Goal: Entertainment & Leisure: Consume media (video, audio)

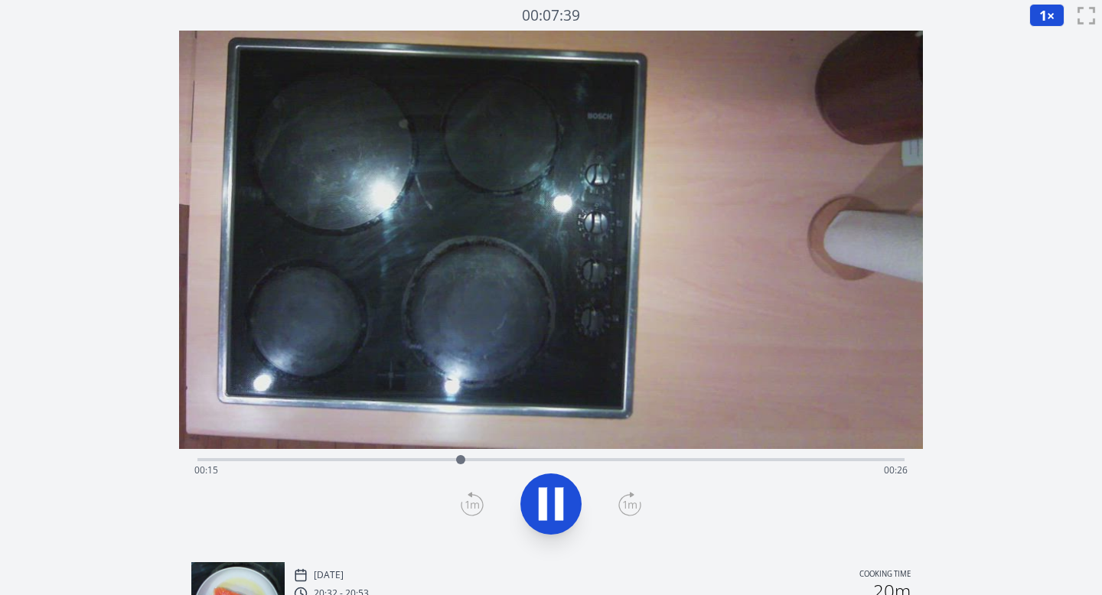
click at [554, 497] on icon at bounding box center [550, 504] width 43 height 43
click at [1041, 18] on span "1" at bounding box center [1043, 15] width 8 height 18
click at [1041, 40] on li "0.25×" at bounding box center [1050, 36] width 43 height 24
click at [540, 507] on icon at bounding box center [551, 504] width 25 height 32
click at [630, 507] on icon at bounding box center [629, 504] width 23 height 24
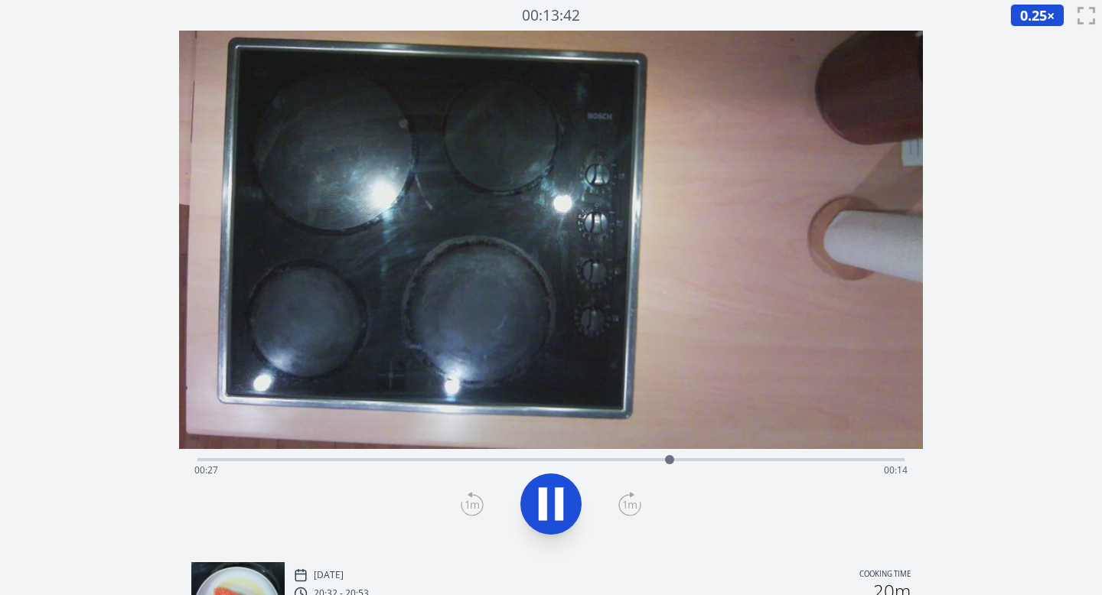
click at [630, 507] on icon at bounding box center [629, 504] width 23 height 24
click at [584, 494] on div at bounding box center [551, 503] width 726 height 73
click at [559, 503] on icon at bounding box center [559, 504] width 8 height 33
click at [559, 503] on icon at bounding box center [551, 504] width 25 height 32
click at [467, 501] on icon at bounding box center [472, 505] width 14 height 8
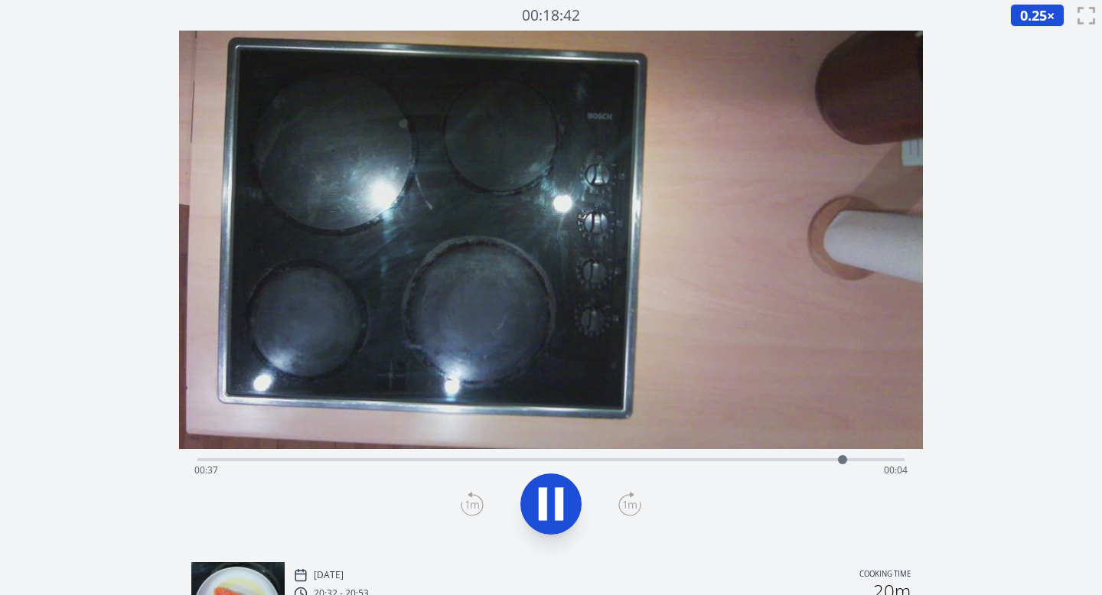
click at [525, 455] on div "Time elapsed: 00:37 Time remaining: 00:04" at bounding box center [551, 458] width 708 height 18
click at [403, 460] on div "Time elapsed: 00:19 Time remaining: 00:23" at bounding box center [551, 470] width 714 height 24
click at [363, 460] on div "Time elapsed: 00:12 Time remaining: 00:30" at bounding box center [551, 470] width 714 height 24
click at [547, 495] on icon at bounding box center [550, 504] width 43 height 43
click at [547, 495] on icon at bounding box center [551, 504] width 25 height 32
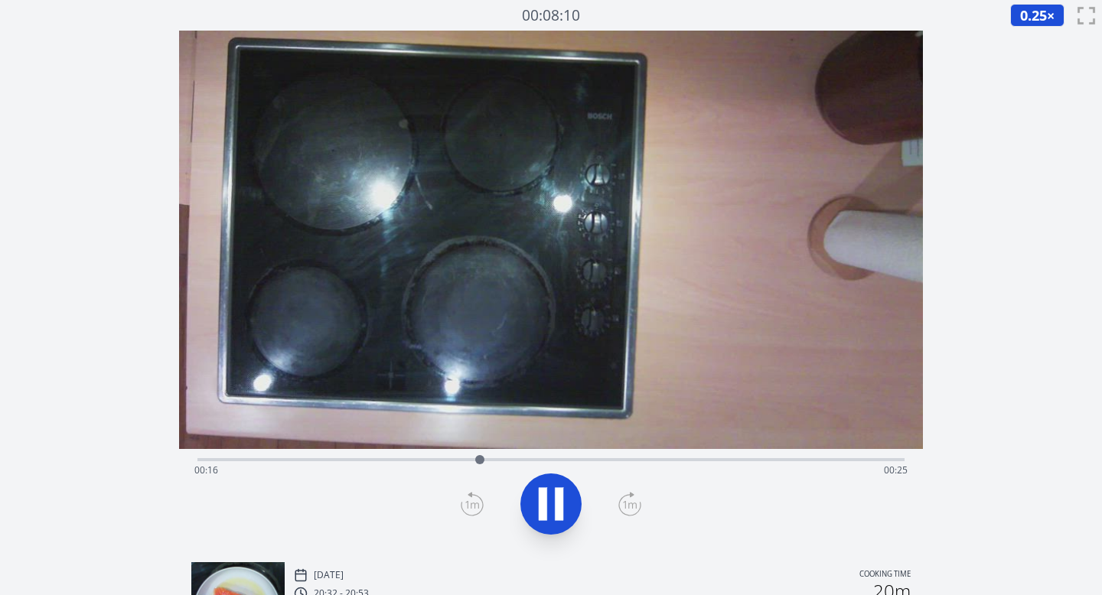
click at [474, 513] on icon at bounding box center [472, 504] width 23 height 24
click at [624, 506] on icon at bounding box center [629, 504] width 23 height 24
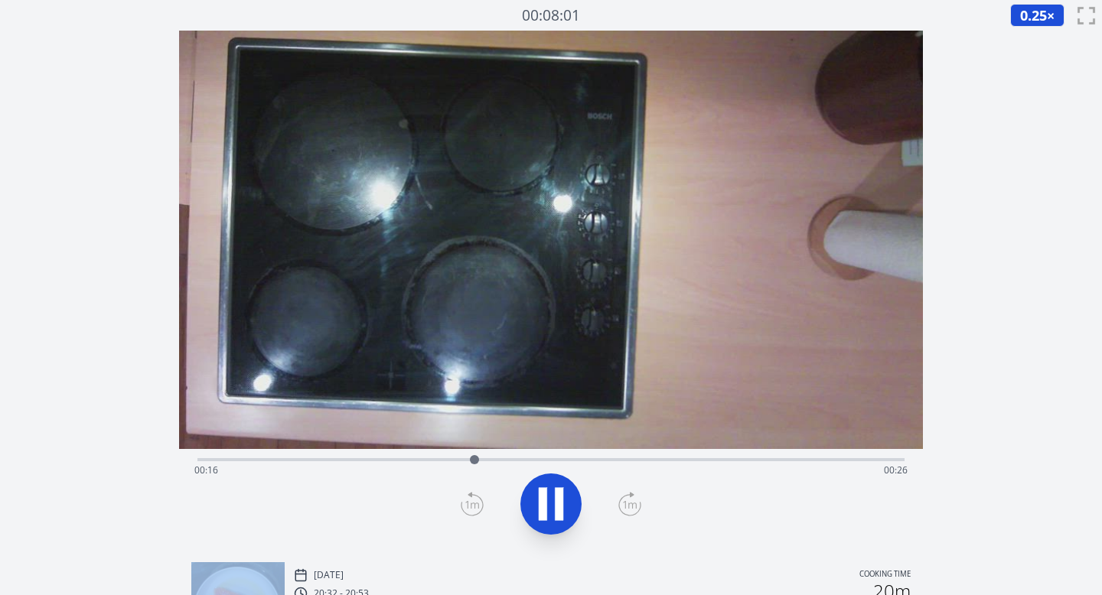
click at [624, 506] on icon at bounding box center [629, 504] width 23 height 24
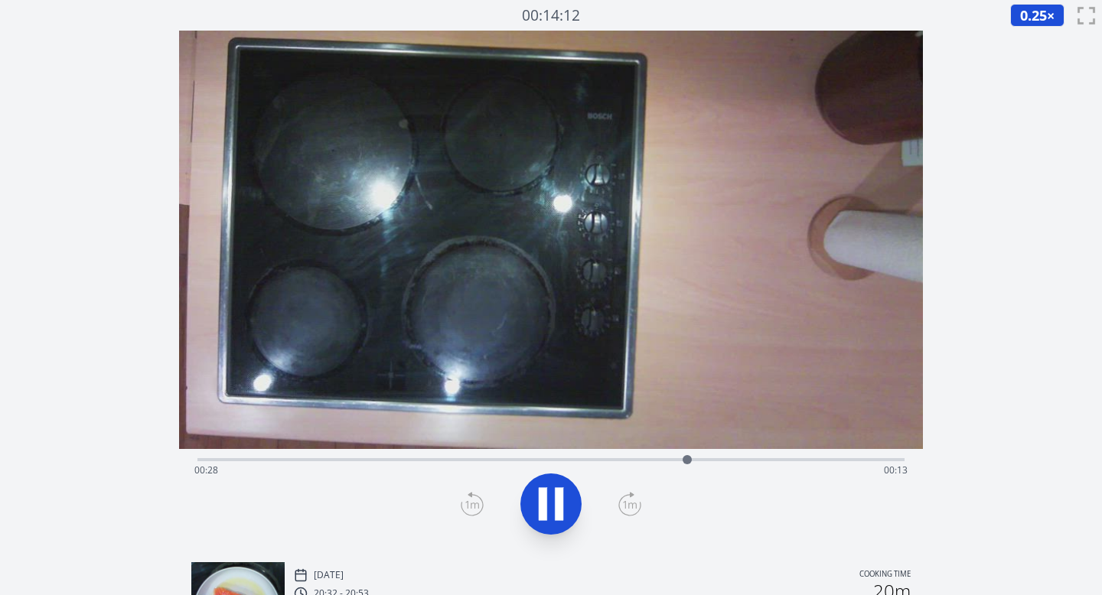
click at [624, 506] on icon at bounding box center [629, 504] width 23 height 24
click at [478, 497] on icon at bounding box center [471, 505] width 21 height 21
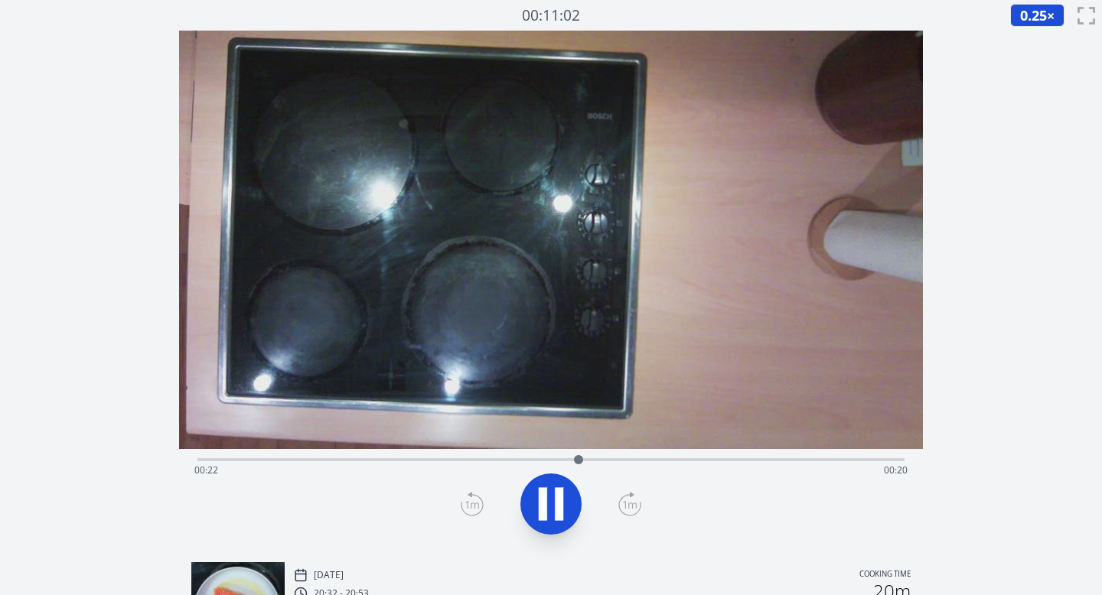
click at [627, 505] on icon at bounding box center [629, 504] width 23 height 24
click at [470, 504] on icon at bounding box center [472, 504] width 23 height 24
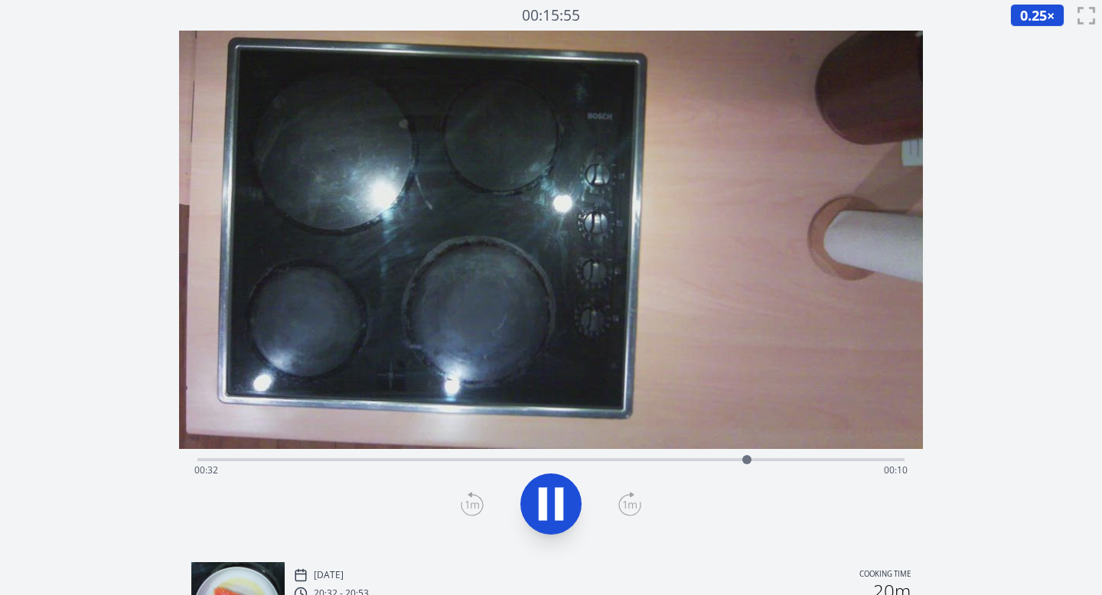
click at [542, 505] on icon at bounding box center [543, 504] width 8 height 33
click at [549, 503] on icon at bounding box center [551, 504] width 25 height 32
click at [630, 508] on icon at bounding box center [629, 504] width 23 height 24
click at [548, 499] on icon at bounding box center [550, 504] width 43 height 43
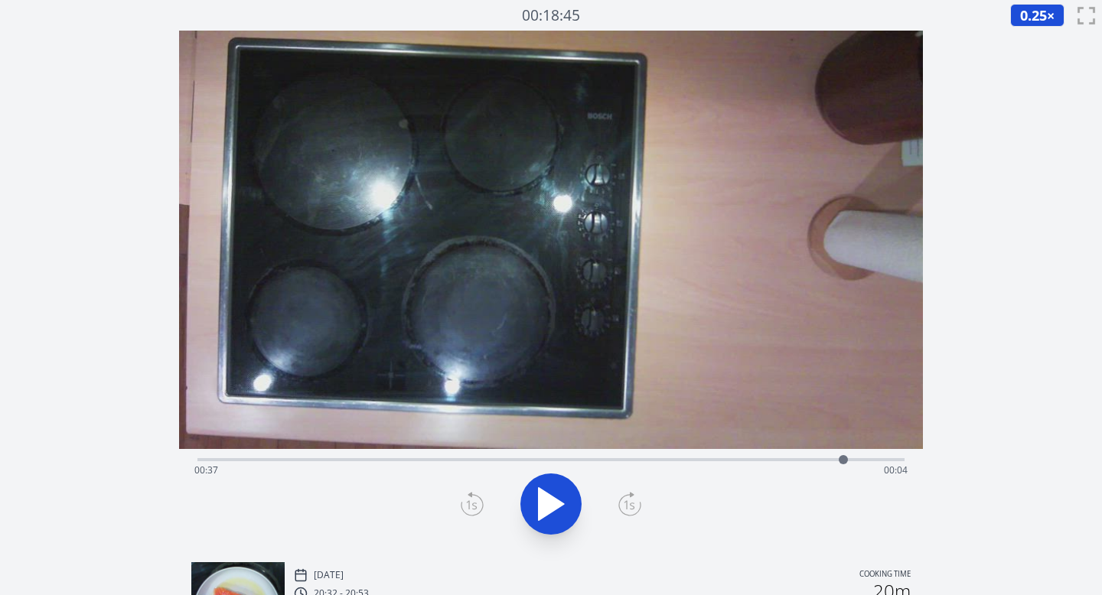
click at [637, 503] on icon at bounding box center [629, 504] width 23 height 24
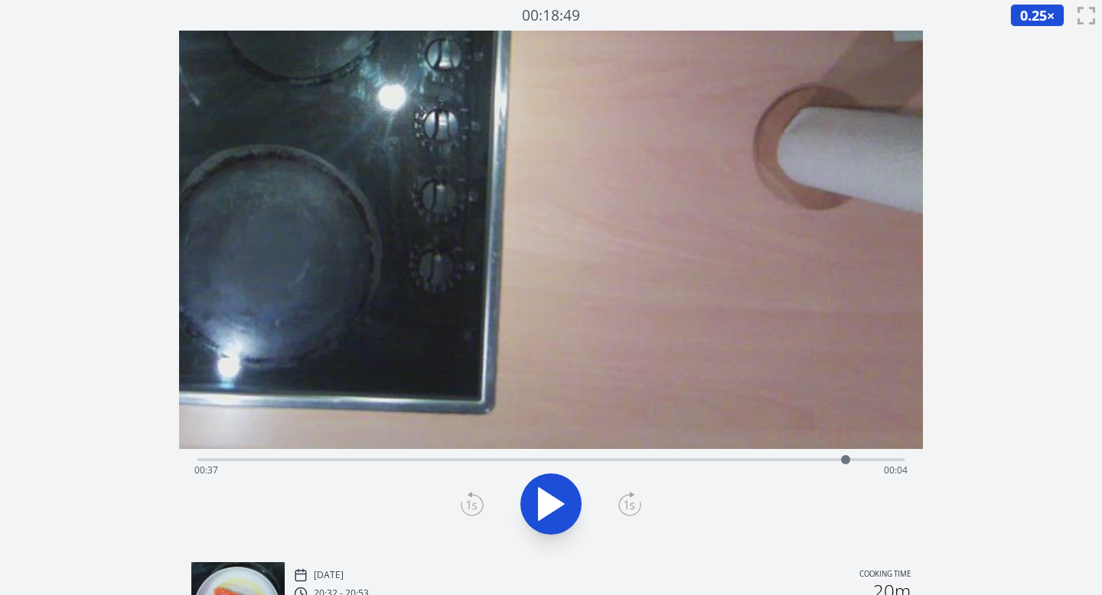
drag, startPoint x: 711, startPoint y: 383, endPoint x: 508, endPoint y: 284, distance: 225.5
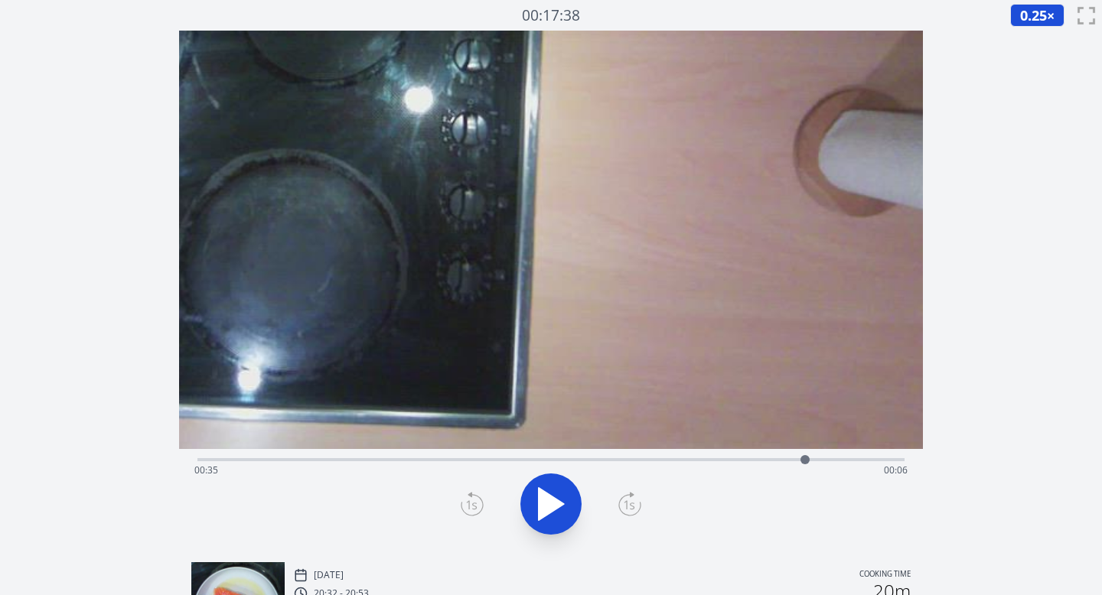
drag, startPoint x: 845, startPoint y: 461, endPoint x: 805, endPoint y: 461, distance: 40.6
click at [805, 461] on div at bounding box center [804, 459] width 9 height 9
drag, startPoint x: 807, startPoint y: 461, endPoint x: 845, endPoint y: 461, distance: 37.5
click at [845, 461] on div at bounding box center [844, 459] width 9 height 9
click at [627, 502] on icon at bounding box center [629, 505] width 11 height 9
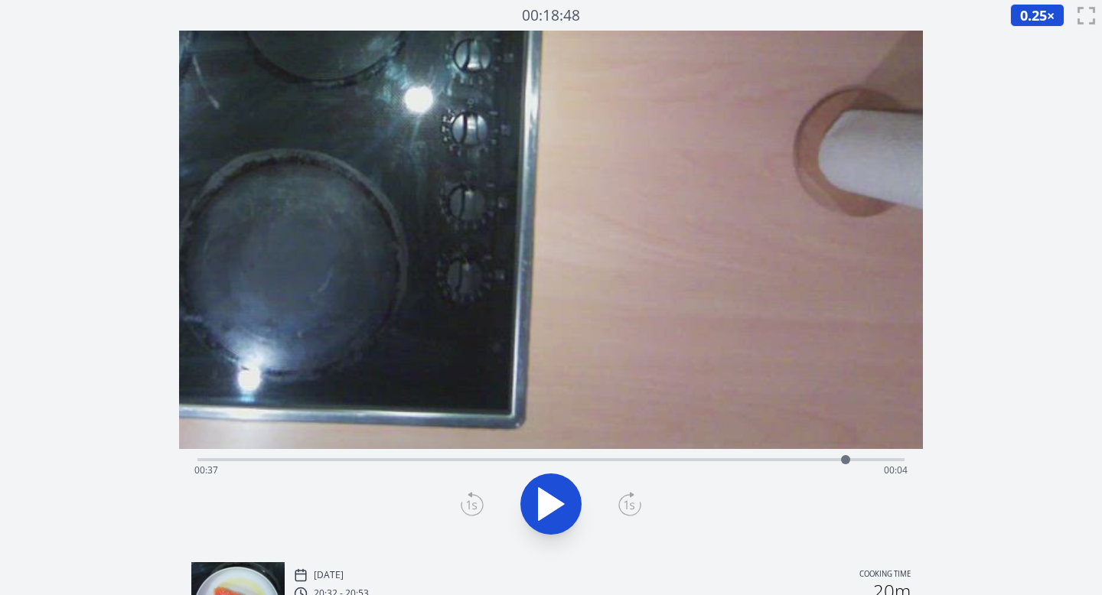
click at [627, 502] on icon at bounding box center [629, 505] width 11 height 9
click at [458, 463] on div "Time elapsed: 00:37 Time remaining: 00:04" at bounding box center [551, 470] width 714 height 24
drag, startPoint x: 458, startPoint y: 463, endPoint x: 398, endPoint y: 459, distance: 60.6
click at [398, 459] on div at bounding box center [398, 459] width 9 height 9
click at [742, 460] on div "Time elapsed: 00:11 Time remaining: 00:30" at bounding box center [551, 470] width 714 height 24
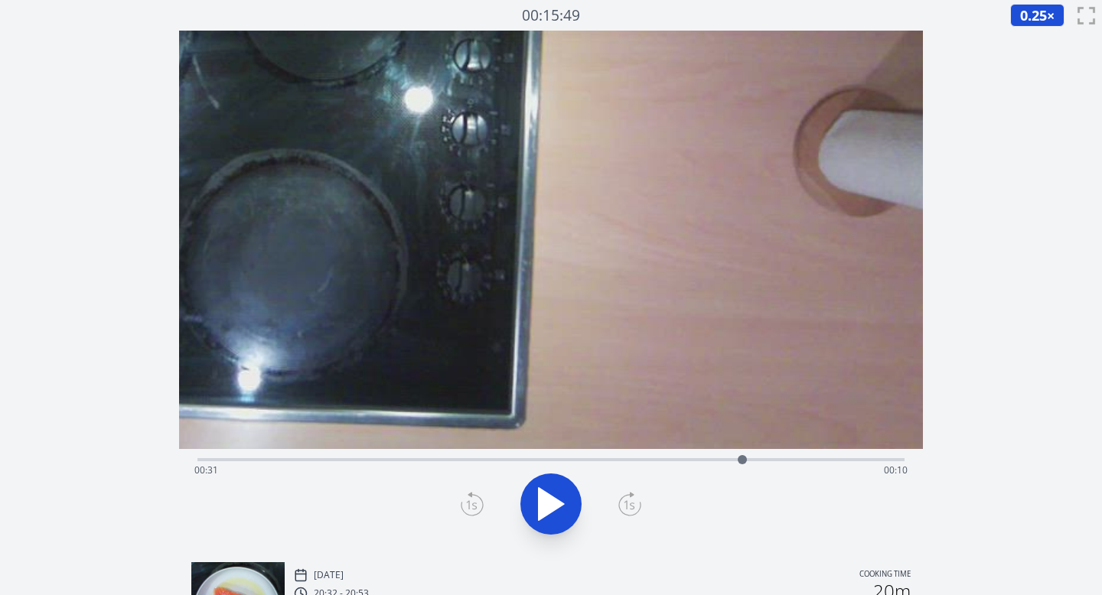
click at [777, 457] on div "Time elapsed: 00:31 Time remaining: 00:10" at bounding box center [551, 458] width 708 height 18
click at [799, 459] on div "Time elapsed: 00:33 Time remaining: 00:08" at bounding box center [551, 470] width 714 height 24
click at [826, 459] on div "Time elapsed: 00:35 Time remaining: 00:07" at bounding box center [551, 470] width 714 height 24
click at [843, 462] on div "Time elapsed: 00:36 Time remaining: 00:05" at bounding box center [551, 470] width 714 height 24
click at [854, 461] on div at bounding box center [843, 459] width 23 height 23
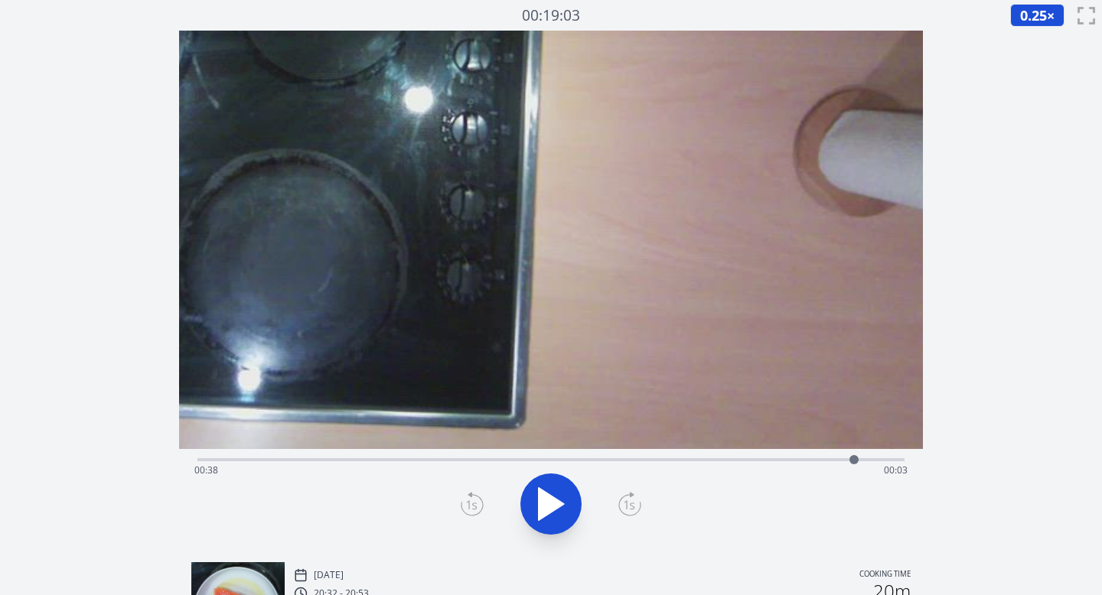
click at [639, 500] on icon at bounding box center [629, 504] width 23 height 24
click at [632, 500] on icon at bounding box center [629, 504] width 23 height 24
click at [467, 501] on icon at bounding box center [472, 504] width 23 height 24
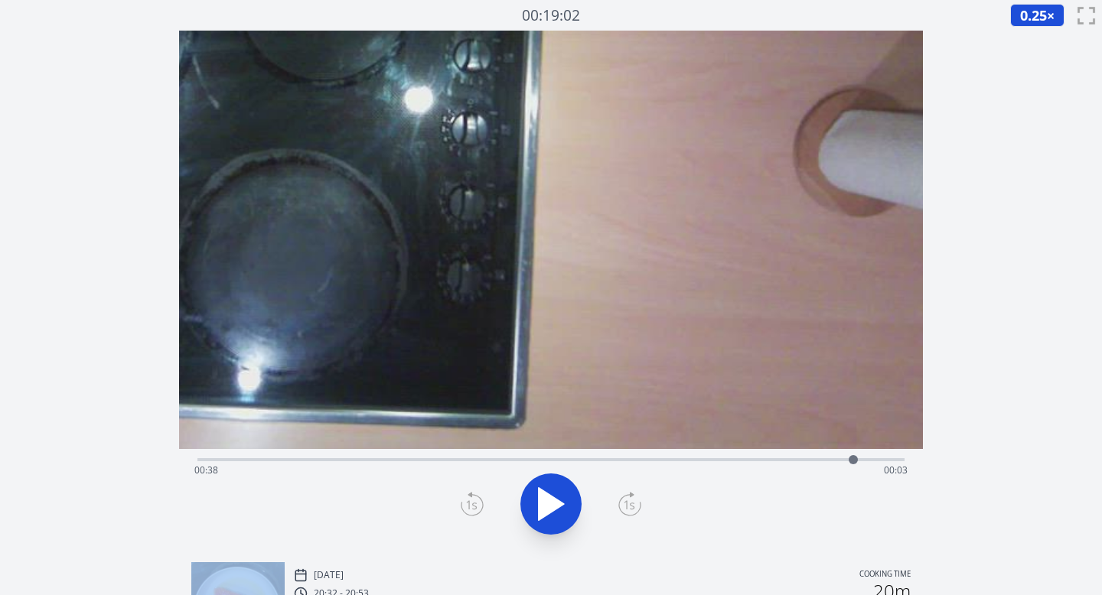
click at [467, 501] on icon at bounding box center [472, 504] width 23 height 24
click at [630, 507] on icon at bounding box center [629, 504] width 23 height 24
click at [313, 453] on div "Time elapsed: 00:38 Time remaining: 00:04" at bounding box center [551, 458] width 708 height 18
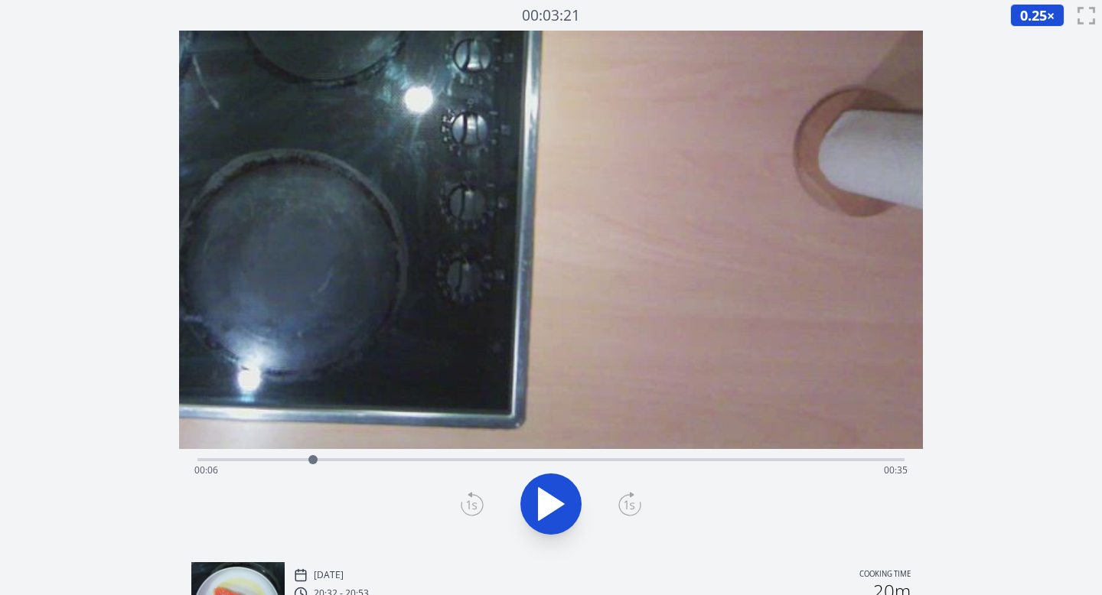
click at [337, 457] on div "Time elapsed: 00:06 Time remaining: 00:35" at bounding box center [551, 458] width 708 height 18
click at [555, 510] on icon at bounding box center [559, 504] width 8 height 33
click at [430, 458] on div "Time elapsed: 00:10 Time remaining: 00:32" at bounding box center [551, 470] width 714 height 24
click at [715, 465] on div "Time elapsed: 00:41 Time remaining: 00:00" at bounding box center [551, 470] width 714 height 24
